Goal: Task Accomplishment & Management: Manage account settings

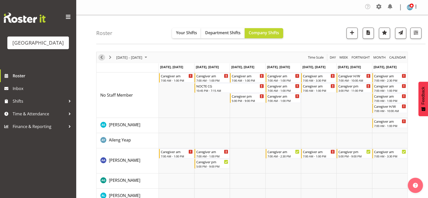
click at [102, 57] on span "Previous" at bounding box center [101, 57] width 6 height 6
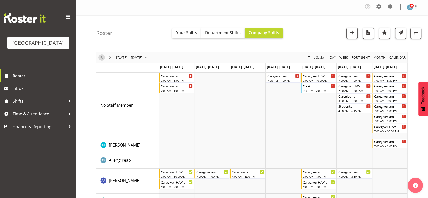
click at [101, 55] on span "Previous" at bounding box center [101, 57] width 6 height 6
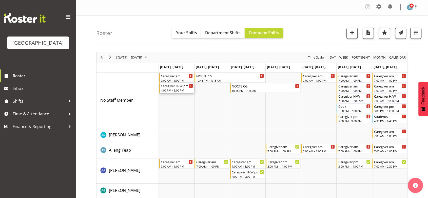
click at [172, 87] on div "Caregiver H/W pm" at bounding box center [177, 85] width 32 height 5
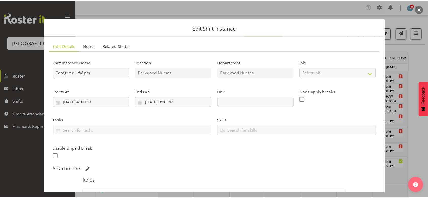
scroll to position [112, 0]
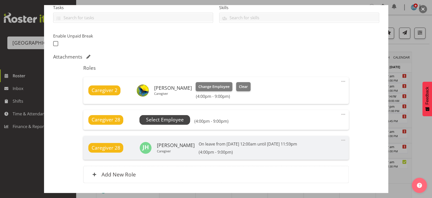
click at [162, 120] on span "Select Employee" at bounding box center [165, 119] width 38 height 7
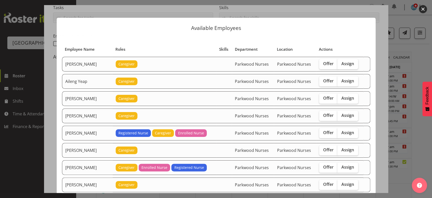
click at [422, 8] on button "button" at bounding box center [423, 9] width 8 height 8
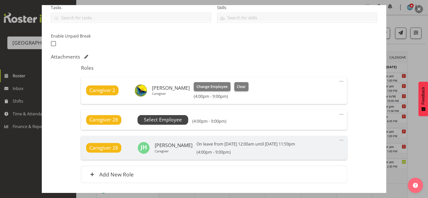
click at [165, 116] on span "Select Employee" at bounding box center [163, 119] width 38 height 7
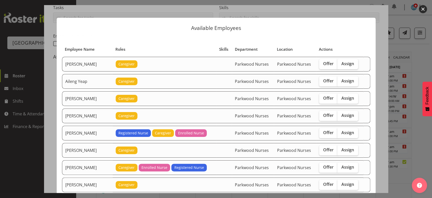
click at [423, 9] on button "button" at bounding box center [423, 9] width 8 height 8
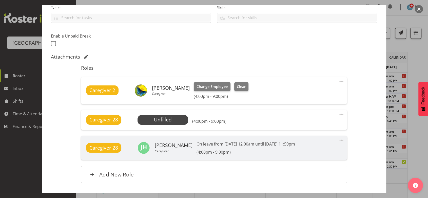
click at [421, 9] on button "button" at bounding box center [418, 9] width 8 height 8
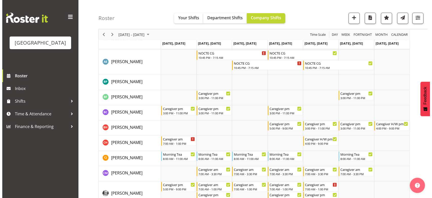
scroll to position [337, 0]
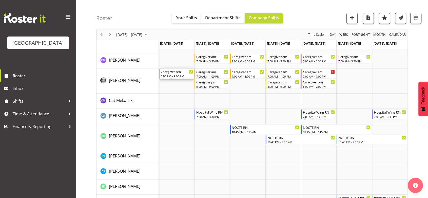
click at [177, 74] on div "5:00 PM - 9:00 PM" at bounding box center [177, 76] width 32 height 4
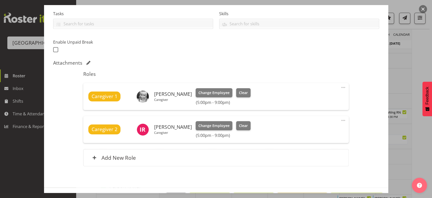
scroll to position [124, 0]
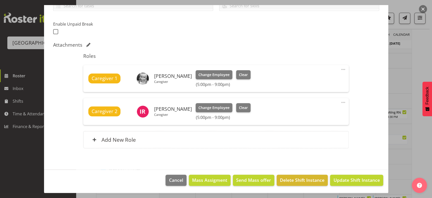
click at [423, 5] on button "button" at bounding box center [423, 9] width 8 height 8
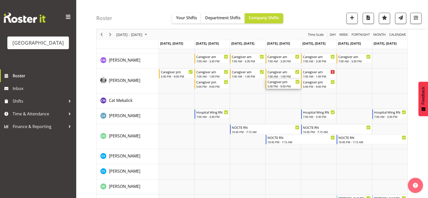
click at [282, 82] on div "Caregiver pm" at bounding box center [283, 81] width 32 height 5
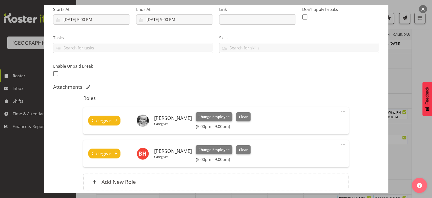
scroll to position [112, 0]
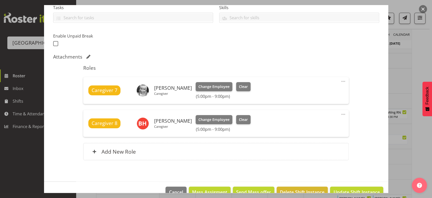
click at [424, 8] on button "button" at bounding box center [423, 9] width 8 height 8
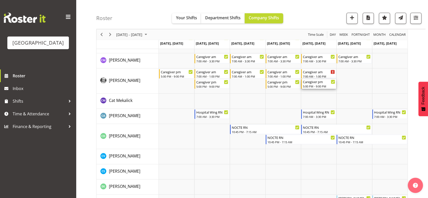
click at [312, 82] on div "Caregiver pm" at bounding box center [319, 81] width 32 height 5
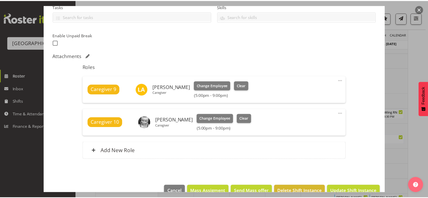
scroll to position [124, 0]
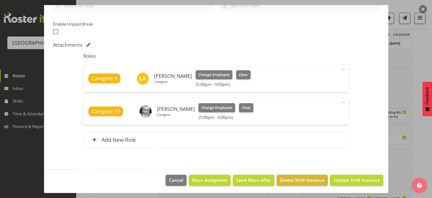
click at [421, 8] on button "button" at bounding box center [423, 9] width 8 height 8
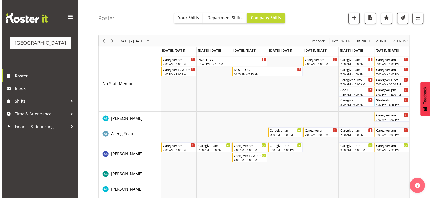
scroll to position [0, 0]
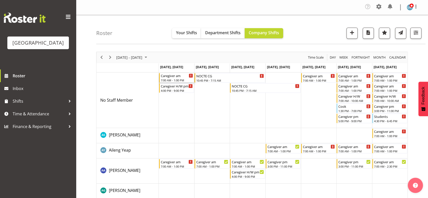
click at [169, 77] on div "Caregiver am" at bounding box center [177, 75] width 32 height 5
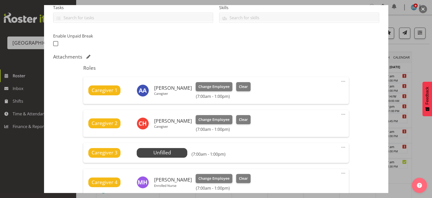
scroll to position [197, 0]
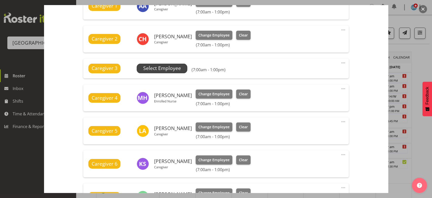
click at [166, 64] on span "Select Employee" at bounding box center [162, 69] width 51 height 10
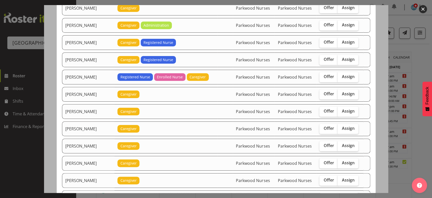
scroll to position [478, 0]
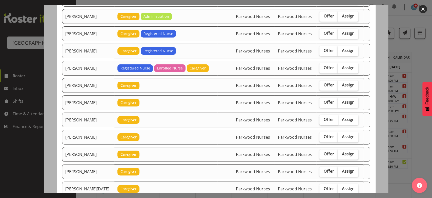
click at [324, 117] on span "Offer" at bounding box center [328, 119] width 10 height 5
click at [323, 118] on input "Offer" at bounding box center [320, 119] width 3 height 3
checkbox input "true"
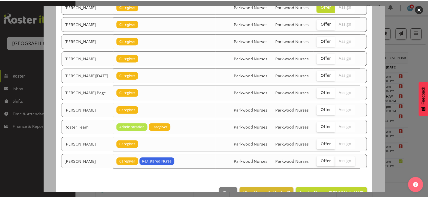
scroll to position [599, 0]
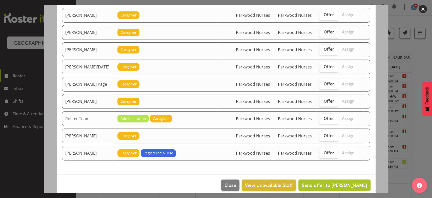
click at [333, 182] on span "Send offer to [PERSON_NAME]" at bounding box center [334, 185] width 65 height 6
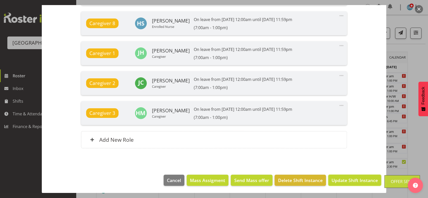
click at [333, 180] on span "Update Shift Instance" at bounding box center [354, 180] width 46 height 7
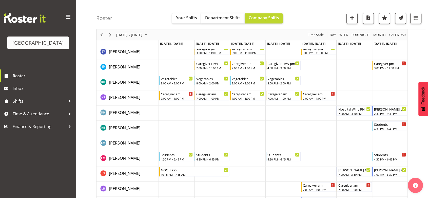
scroll to position [928, 0]
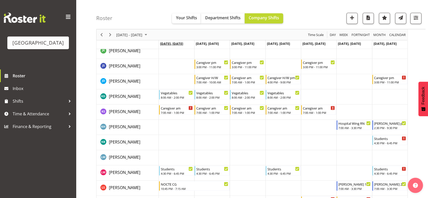
click at [167, 43] on span "[DATE], [DATE]" at bounding box center [171, 43] width 23 height 5
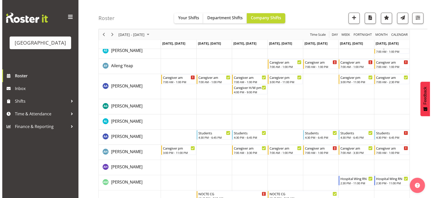
scroll to position [0, 0]
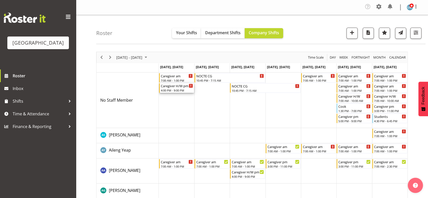
click at [172, 88] on div "Caregiver H/W pm" at bounding box center [177, 85] width 32 height 5
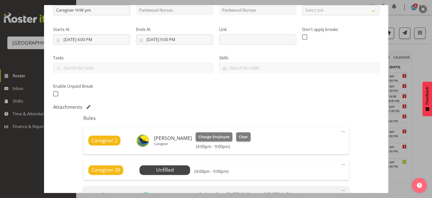
scroll to position [84, 0]
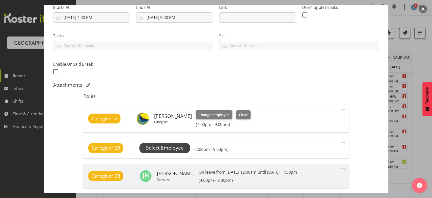
click at [171, 144] on span "Select Employee" at bounding box center [165, 147] width 38 height 7
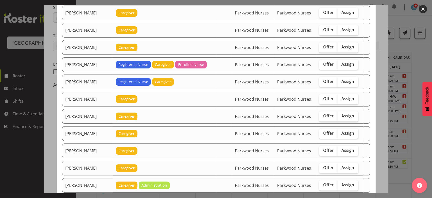
scroll to position [337, 0]
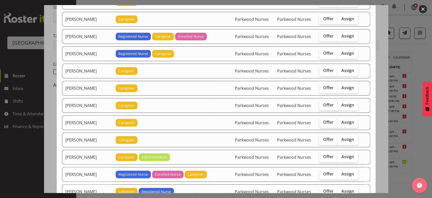
click at [323, 103] on span "Offer" at bounding box center [328, 104] width 10 height 5
click at [322, 103] on input "Offer" at bounding box center [320, 104] width 3 height 3
checkbox input "true"
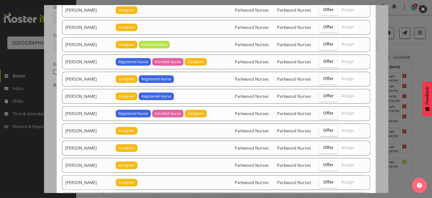
scroll to position [478, 0]
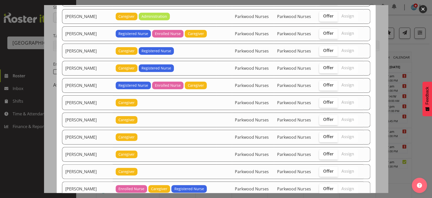
click at [424, 9] on button "button" at bounding box center [423, 9] width 8 height 8
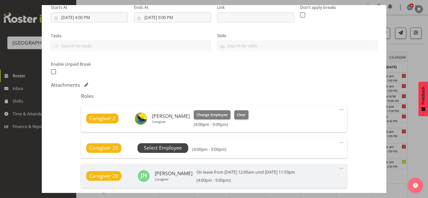
click at [168, 148] on span "Select Employee" at bounding box center [163, 147] width 38 height 7
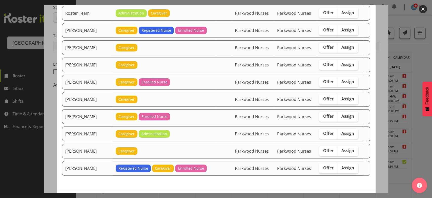
scroll to position [787, 0]
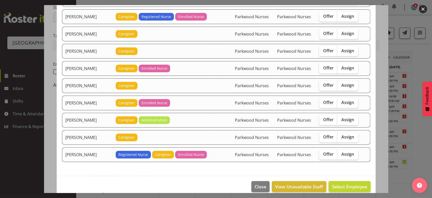
click at [423, 9] on button "button" at bounding box center [423, 9] width 8 height 8
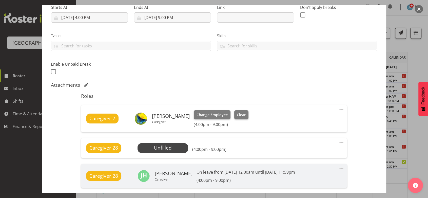
click at [423, 9] on div at bounding box center [214, 99] width 428 height 198
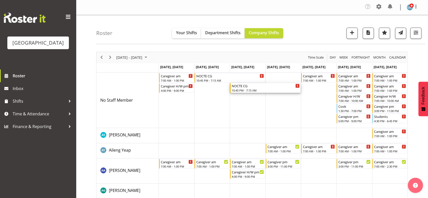
click at [246, 87] on div "NOCTE CG" at bounding box center [266, 85] width 68 height 5
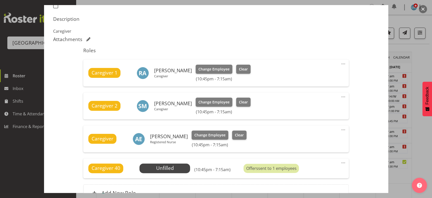
scroll to position [197, 0]
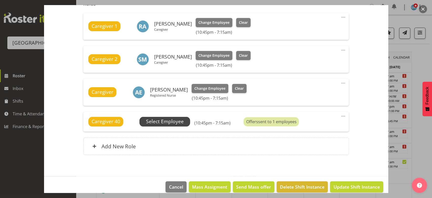
click at [158, 120] on span "Select Employee" at bounding box center [165, 121] width 38 height 7
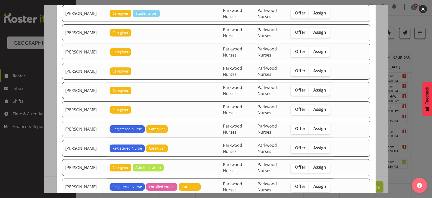
scroll to position [309, 0]
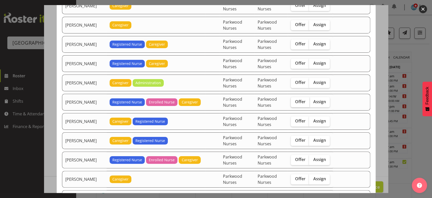
click at [301, 99] on span "Offer" at bounding box center [300, 101] width 10 height 5
click at [294, 100] on input "Offer" at bounding box center [292, 101] width 3 height 3
checkbox input "true"
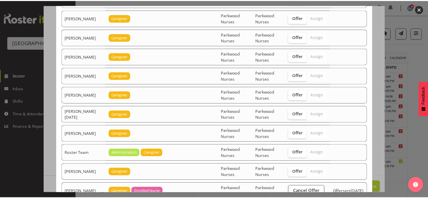
scroll to position [549, 0]
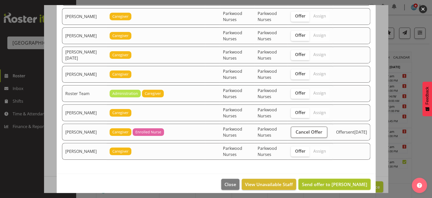
click at [324, 181] on span "Send offer to [PERSON_NAME]" at bounding box center [334, 184] width 65 height 6
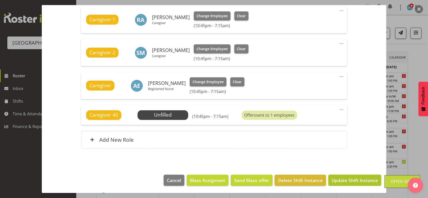
click at [346, 180] on span "Update Shift Instance" at bounding box center [354, 180] width 46 height 7
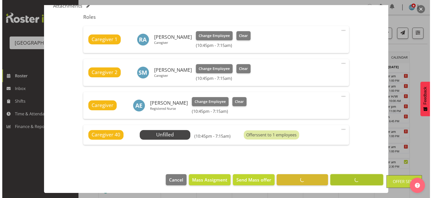
scroll to position [183, 0]
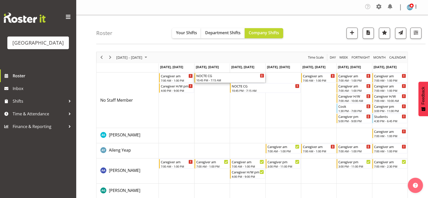
click at [209, 77] on div "NOCTE CG" at bounding box center [230, 75] width 68 height 5
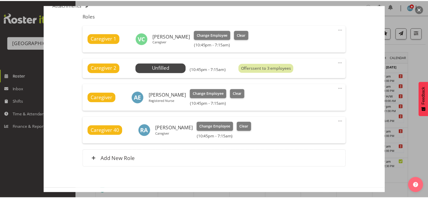
scroll to position [197, 0]
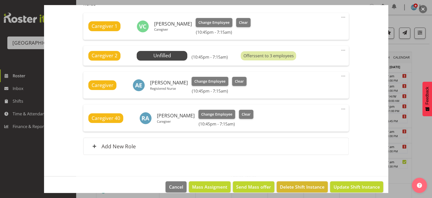
click at [424, 9] on button "button" at bounding box center [423, 9] width 8 height 8
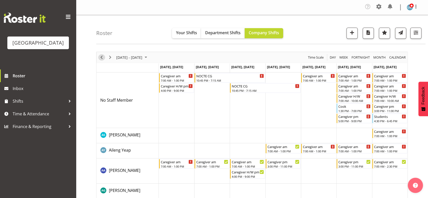
click at [103, 56] on span "Previous" at bounding box center [101, 57] width 6 height 6
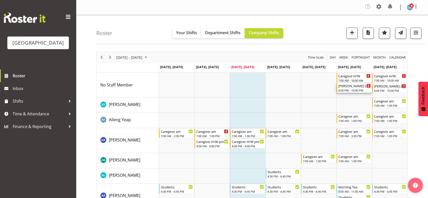
click at [348, 87] on div "[PERSON_NAME] 2 Help" at bounding box center [354, 85] width 32 height 5
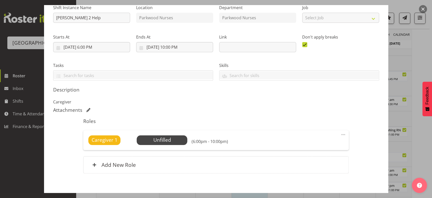
scroll to position [80, 0]
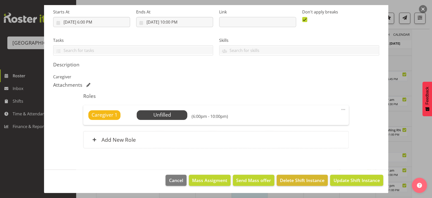
click at [340, 108] on span at bounding box center [343, 109] width 6 height 6
click at [309, 139] on link "Delete" at bounding box center [322, 139] width 49 height 9
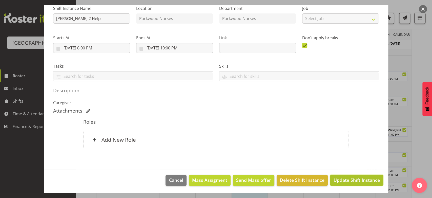
click at [357, 178] on span "Update Shift Instance" at bounding box center [356, 179] width 46 height 7
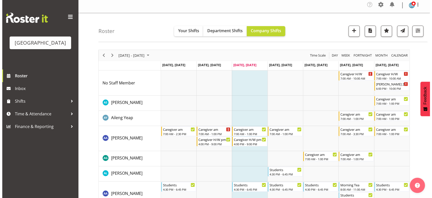
scroll to position [0, 0]
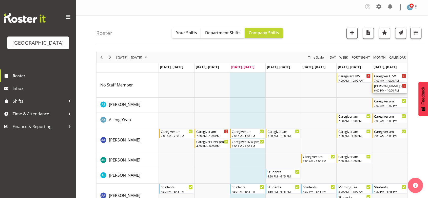
click at [388, 87] on div "[PERSON_NAME] 2 Help" at bounding box center [390, 85] width 32 height 5
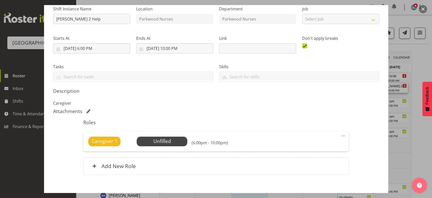
scroll to position [80, 0]
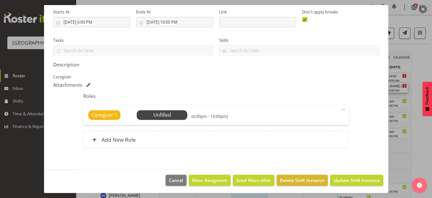
click at [340, 106] on span at bounding box center [343, 109] width 6 height 6
click at [298, 140] on link "Delete" at bounding box center [322, 139] width 49 height 9
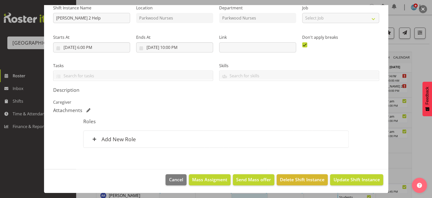
scroll to position [54, 0]
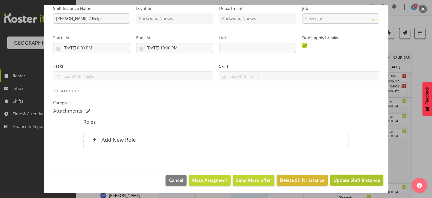
click at [347, 179] on span "Update Shift Instance" at bounding box center [356, 179] width 46 height 7
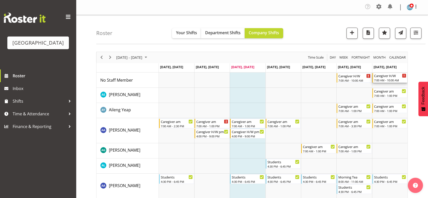
click at [383, 74] on div "Caregiver H/W" at bounding box center [390, 75] width 32 height 5
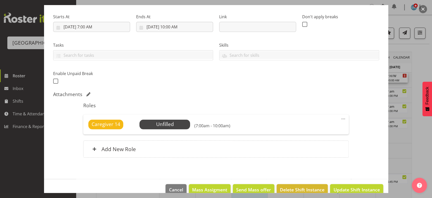
scroll to position [84, 0]
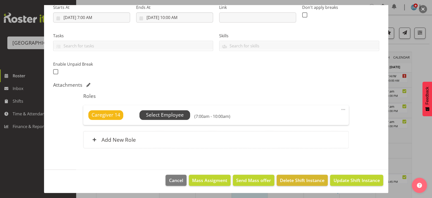
click at [170, 115] on span "Select Employee" at bounding box center [165, 114] width 38 height 7
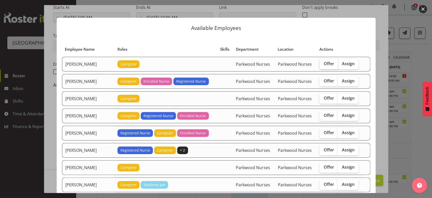
click at [324, 61] on span "Offer" at bounding box center [328, 63] width 10 height 5
click at [323, 62] on input "Offer" at bounding box center [320, 63] width 3 height 3
checkbox input "true"
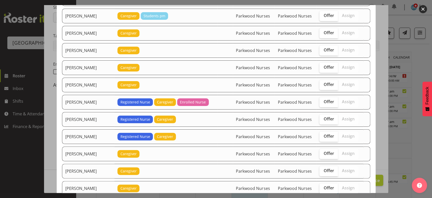
scroll to position [197, 0]
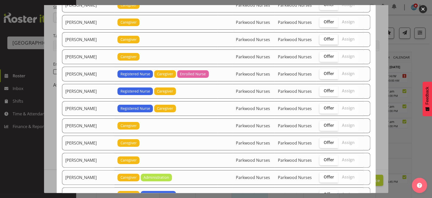
click at [323, 38] on span "Offer" at bounding box center [328, 38] width 10 height 5
click at [323, 38] on input "Offer" at bounding box center [320, 38] width 3 height 3
checkbox input "true"
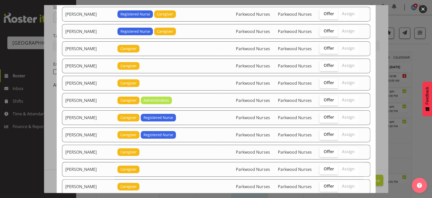
scroll to position [281, 0]
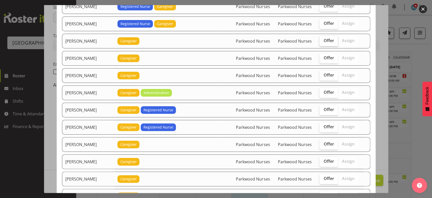
click at [326, 38] on span "Offer" at bounding box center [328, 40] width 10 height 5
click at [323, 39] on input "Offer" at bounding box center [320, 40] width 3 height 3
checkbox input "true"
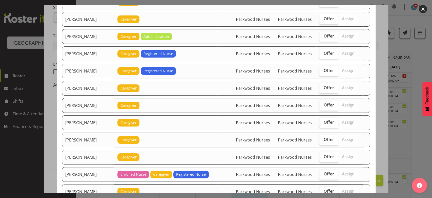
scroll to position [365, 0]
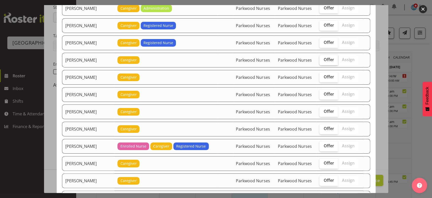
click at [326, 57] on span "Offer" at bounding box center [328, 59] width 10 height 5
click at [323, 58] on input "Offer" at bounding box center [320, 59] width 3 height 3
checkbox input "true"
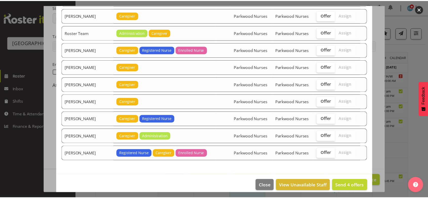
scroll to position [565, 0]
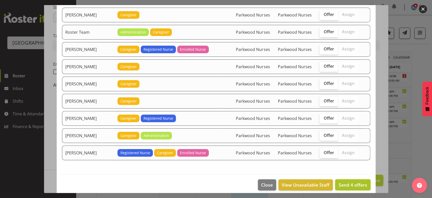
click at [355, 181] on span "Send 4 offers" at bounding box center [352, 184] width 29 height 6
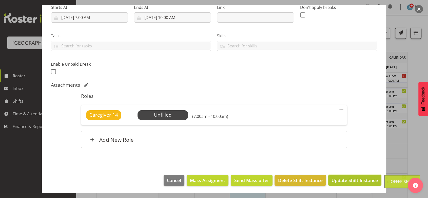
click at [353, 179] on span "Update Shift Instance" at bounding box center [354, 180] width 46 height 7
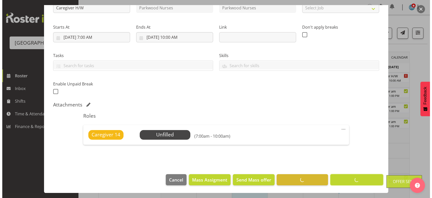
scroll to position [64, 0]
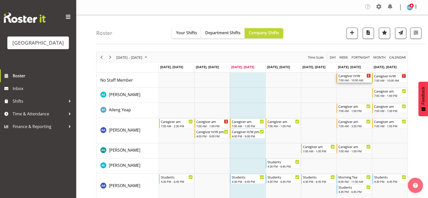
click at [350, 77] on div "Caregiver H/W" at bounding box center [354, 75] width 32 height 5
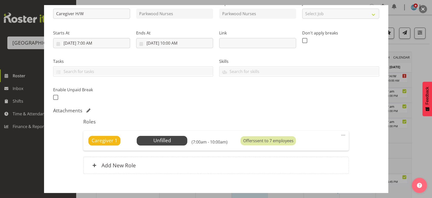
scroll to position [84, 0]
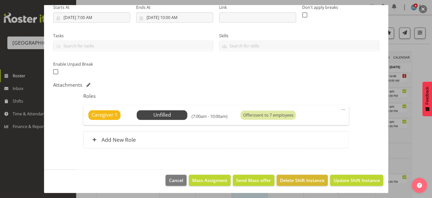
click at [423, 6] on button "button" at bounding box center [423, 9] width 8 height 8
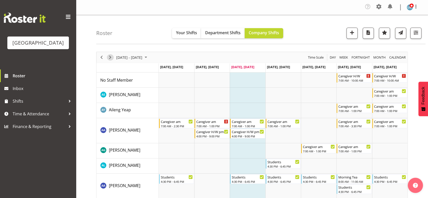
click at [111, 58] on span "Next" at bounding box center [110, 57] width 6 height 6
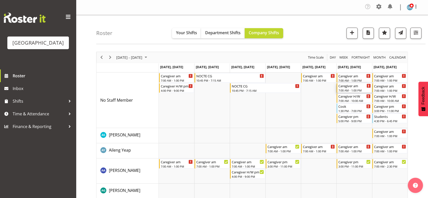
click at [350, 87] on div "Caregiver am" at bounding box center [354, 85] width 32 height 5
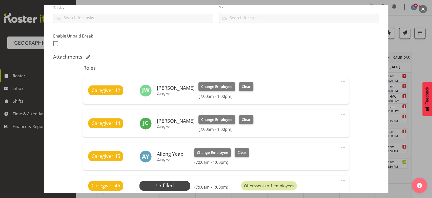
scroll to position [169, 0]
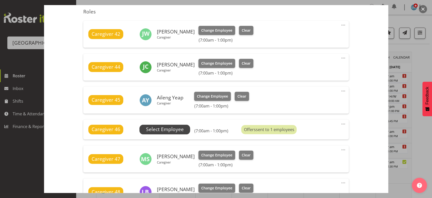
click at [170, 124] on span "Select Employee" at bounding box center [164, 129] width 51 height 10
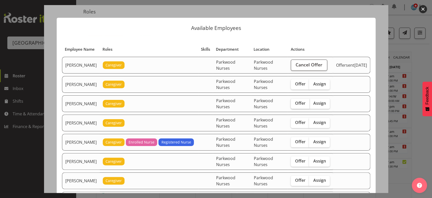
click at [300, 102] on span "Offer" at bounding box center [300, 102] width 10 height 5
click at [294, 102] on input "Offer" at bounding box center [292, 102] width 3 height 3
checkbox input "true"
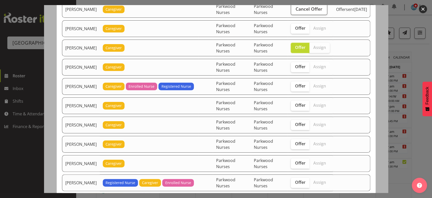
scroll to position [56, 0]
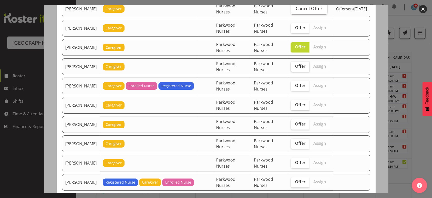
click at [297, 67] on span "Offer" at bounding box center [300, 66] width 10 height 5
click at [294, 67] on input "Offer" at bounding box center [292, 66] width 3 height 3
checkbox input "true"
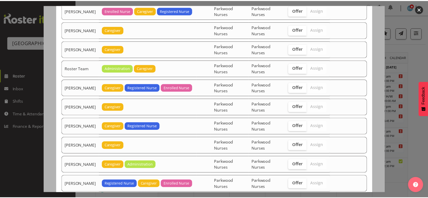
scroll to position [675, 0]
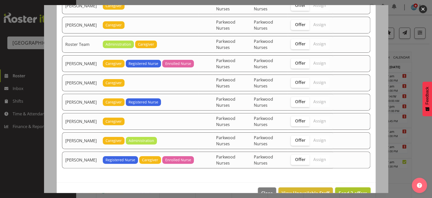
click at [348, 190] on span "Send 2 offers" at bounding box center [352, 193] width 29 height 6
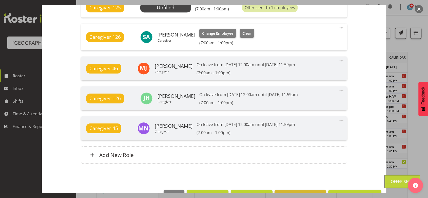
scroll to position [430, 0]
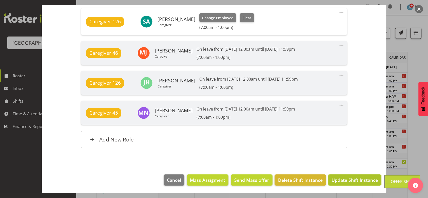
click at [350, 175] on button "Update Shift Instance" at bounding box center [354, 179] width 53 height 11
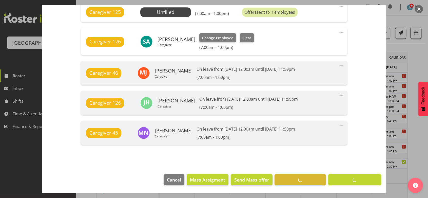
scroll to position [410, 0]
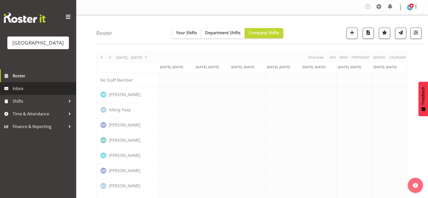
click at [24, 92] on span "Inbox" at bounding box center [43, 89] width 61 height 8
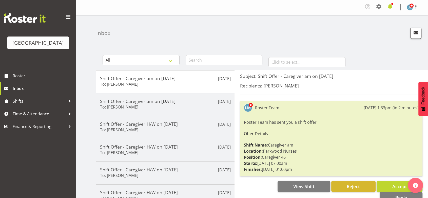
click at [390, 5] on span at bounding box center [390, 7] width 8 height 8
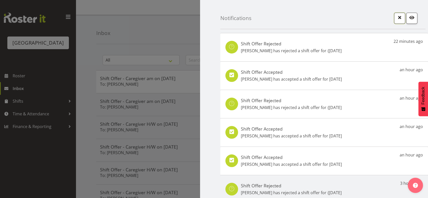
click at [396, 14] on span "button" at bounding box center [399, 17] width 7 height 7
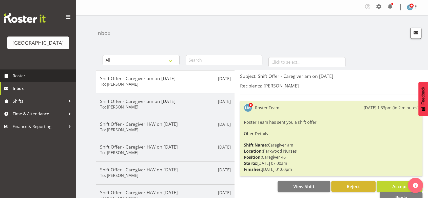
click at [20, 79] on span "Roster" at bounding box center [43, 76] width 61 height 8
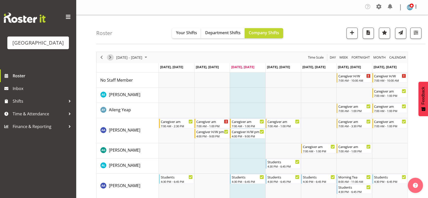
click at [108, 56] on span "Next" at bounding box center [110, 57] width 6 height 6
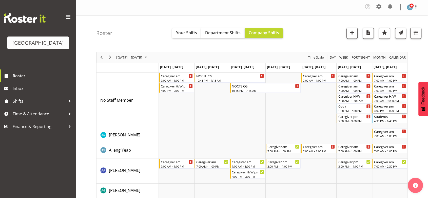
click at [385, 108] on div "Caregiver pm 3:00 PM - 11:00 PM" at bounding box center [390, 108] width 32 height 10
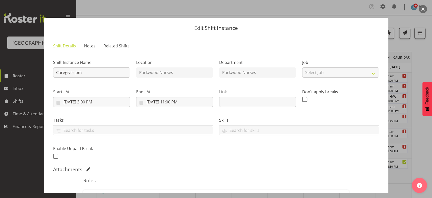
click at [421, 7] on button "button" at bounding box center [423, 9] width 8 height 8
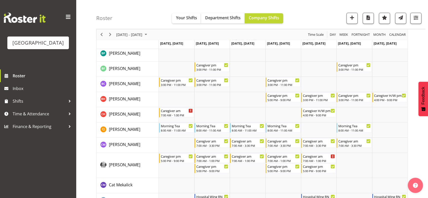
scroll to position [169, 0]
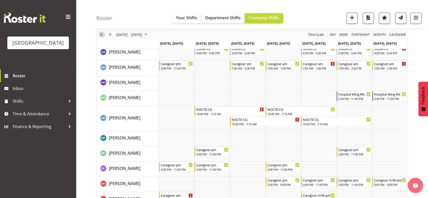
click at [101, 34] on span "Previous" at bounding box center [101, 34] width 6 height 6
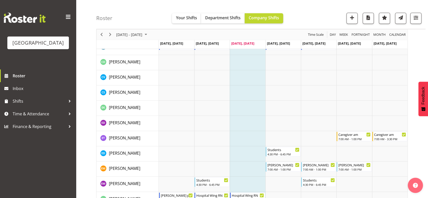
scroll to position [337, 0]
